Goal: Task Accomplishment & Management: Manage account settings

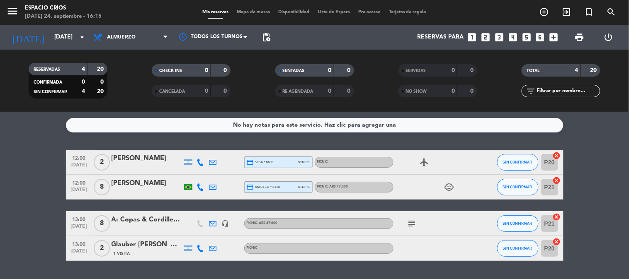
click at [151, 191] on div at bounding box center [147, 193] width 70 height 7
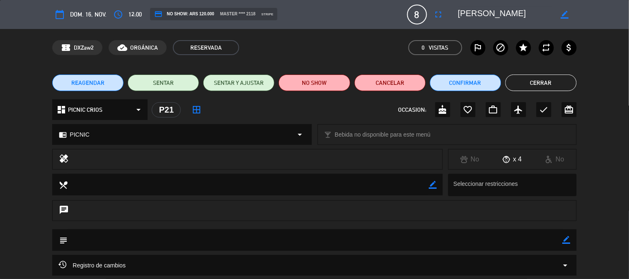
click at [109, 110] on div "dashboard PICNIC CRIOS arrow_drop_down" at bounding box center [99, 110] width 95 height 21
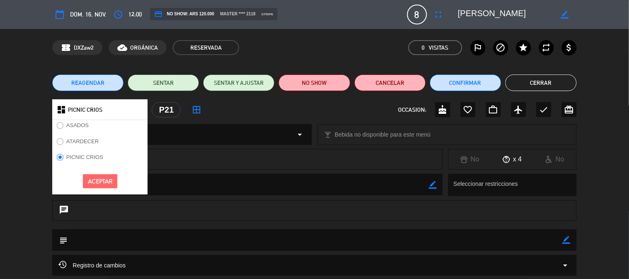
click at [90, 122] on label "ASADOS" at bounding box center [72, 126] width 41 height 13
click at [113, 185] on button "Aceptar" at bounding box center [100, 182] width 34 height 15
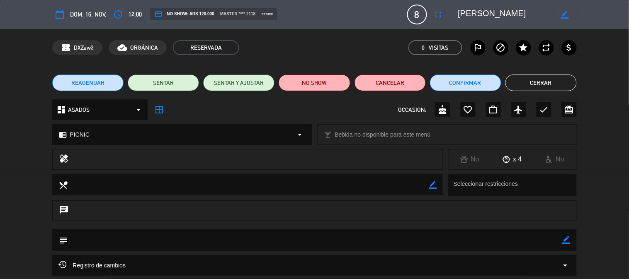
click at [124, 139] on div "chrome_reader_mode PICNIC arrow_drop_down" at bounding box center [182, 135] width 258 height 20
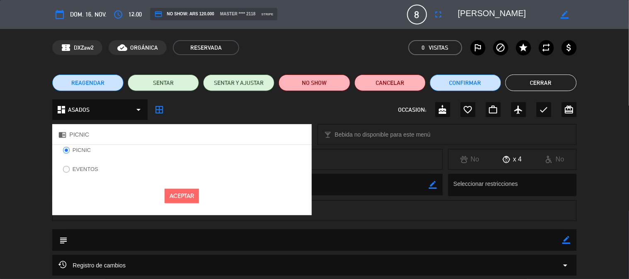
click at [175, 193] on button "Aceptar" at bounding box center [182, 196] width 34 height 15
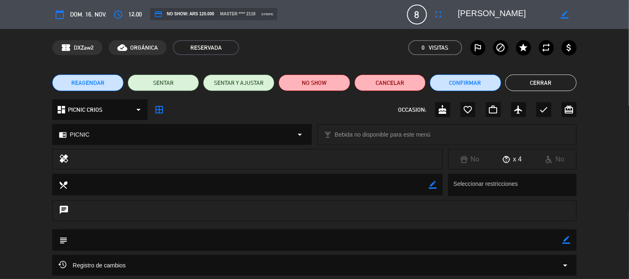
drag, startPoint x: 224, startPoint y: 231, endPoint x: 225, endPoint y: 236, distance: 5.9
click at [224, 231] on textarea at bounding box center [315, 240] width 495 height 21
click at [227, 244] on textarea at bounding box center [315, 240] width 495 height 21
click at [228, 239] on textarea at bounding box center [315, 240] width 495 height 21
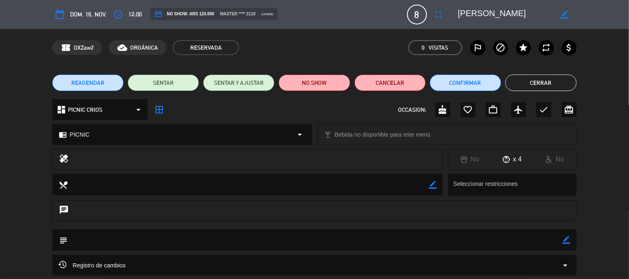
click at [564, 240] on icon "border_color" at bounding box center [567, 240] width 8 height 8
click at [265, 245] on textarea at bounding box center [315, 240] width 495 height 21
click at [264, 242] on textarea at bounding box center [315, 240] width 495 height 21
type textarea "Reserva modificada para experiencia asado 8 adultos 4 niños. 24/9."
click at [139, 112] on icon "arrow_drop_down" at bounding box center [139, 110] width 10 height 10
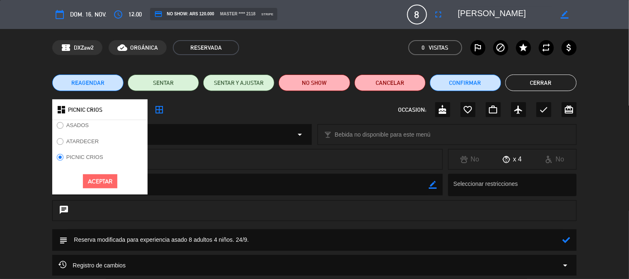
click at [65, 125] on label "ASADOS" at bounding box center [72, 126] width 41 height 13
click at [90, 181] on button "Aceptar" at bounding box center [100, 182] width 34 height 15
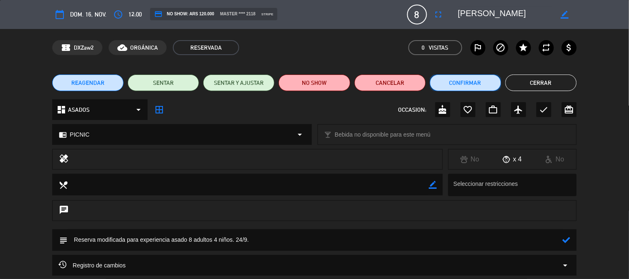
click at [481, 84] on button "Confirmar" at bounding box center [465, 83] width 71 height 17
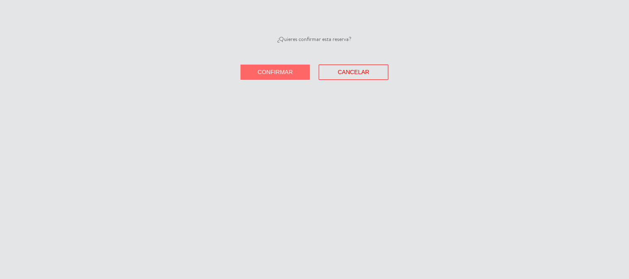
click at [266, 70] on span "Confirmar" at bounding box center [275, 72] width 35 height 7
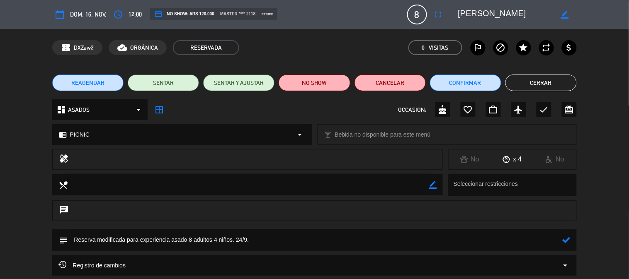
click at [335, 70] on button "Cancelar" at bounding box center [354, 72] width 70 height 15
click at [521, 80] on button "Cerrar" at bounding box center [540, 83] width 71 height 17
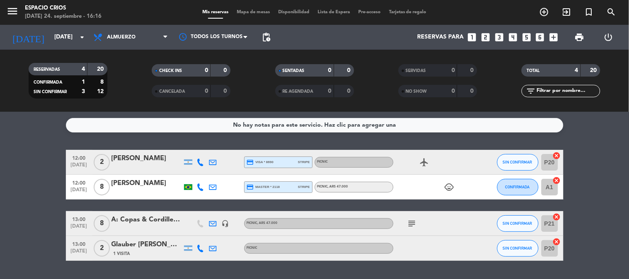
click at [407, 187] on div "child_care" at bounding box center [431, 187] width 75 height 24
click at [140, 186] on div "[PERSON_NAME]" at bounding box center [147, 183] width 70 height 11
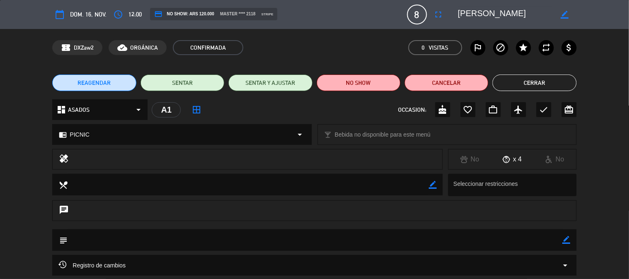
click at [569, 239] on icon "border_color" at bounding box center [567, 240] width 8 height 8
click at [183, 241] on textarea at bounding box center [315, 240] width 495 height 21
click at [260, 241] on textarea at bounding box center [315, 240] width 495 height 21
type textarea "Reserva modificada para menú asado 8 adultos y 4 niños. 24/9"
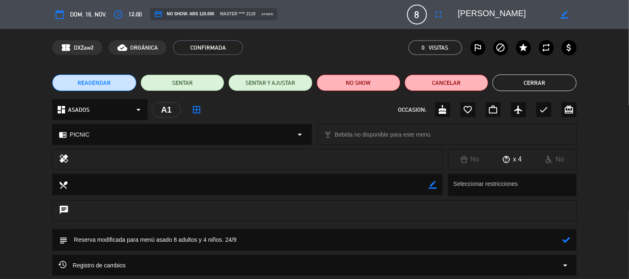
click at [568, 242] on icon at bounding box center [567, 240] width 8 height 8
click at [527, 79] on button "Cerrar" at bounding box center [535, 83] width 84 height 17
